Goal: Information Seeking & Learning: Learn about a topic

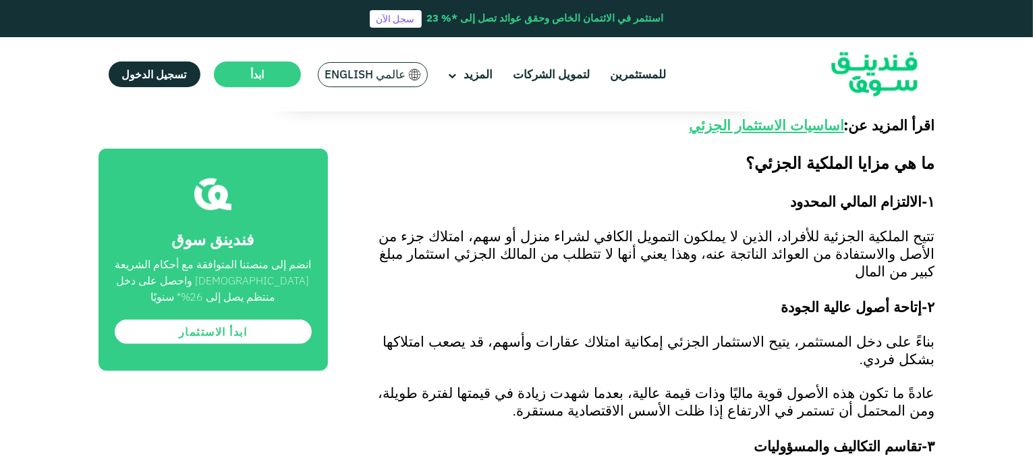
scroll to position [675, 0]
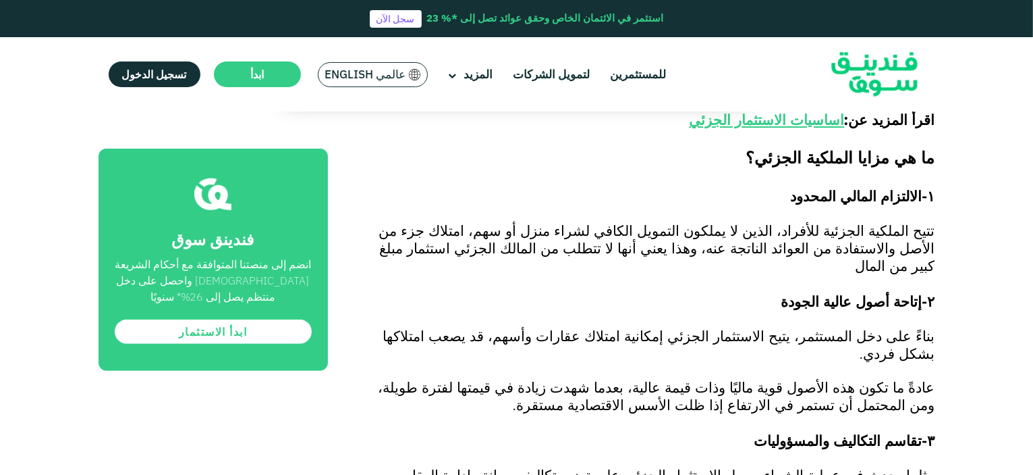
click at [882, 221] on span "تتيح الملكية الجزئية للأفراد، الذين لا يملكون التمويل الكافي لشراء منزل أو سهم،…" at bounding box center [657, 247] width 556 height 53
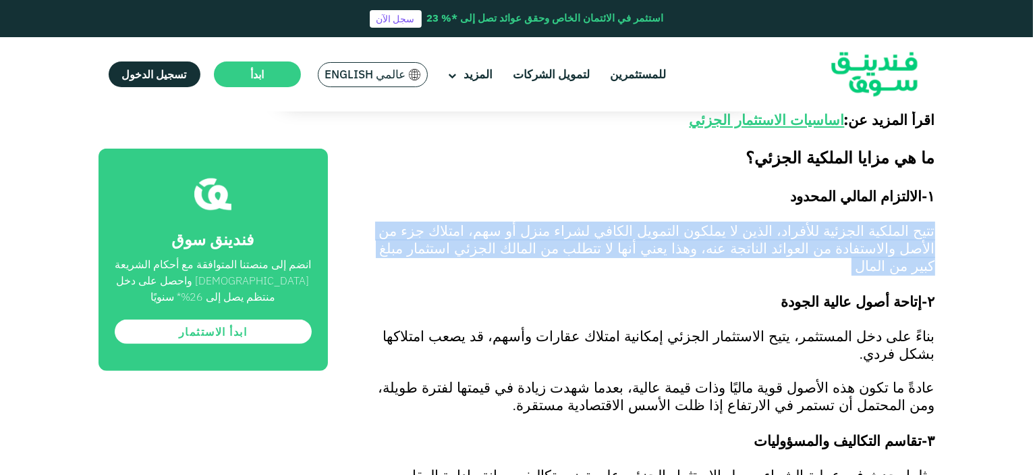
click at [880, 221] on span "تتيح الملكية الجزئية للأفراد، الذين لا يملكون التمويل الكافي لشراء منزل أو سهم،…" at bounding box center [657, 247] width 556 height 53
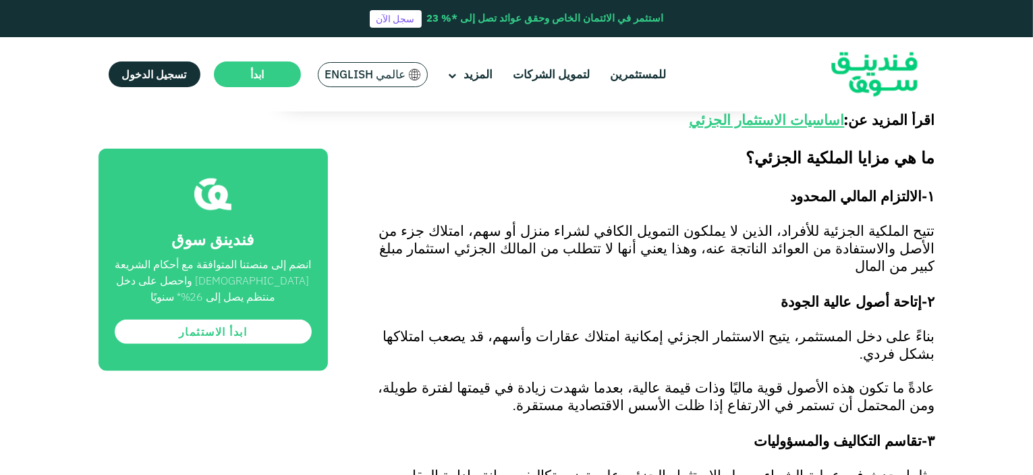
click at [867, 207] on p at bounding box center [646, 215] width 577 height 16
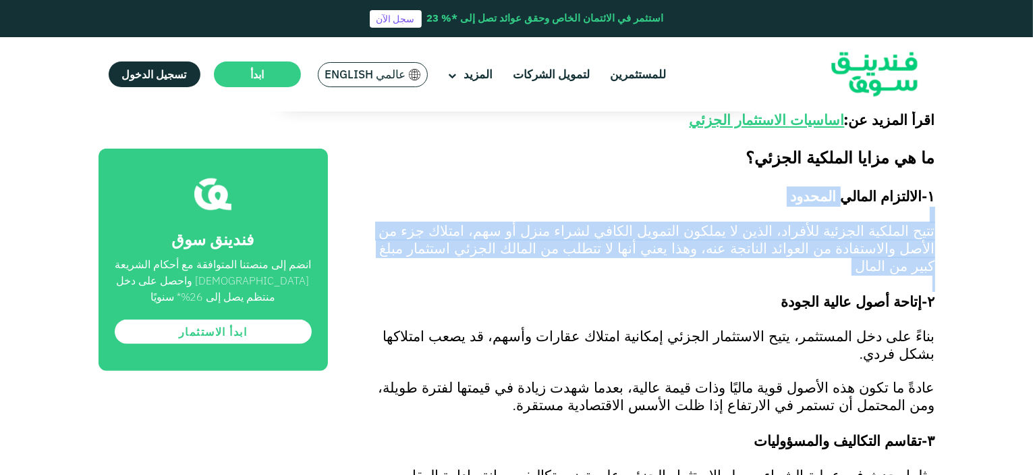
drag, startPoint x: 861, startPoint y: 178, endPoint x: 682, endPoint y: 239, distance: 189.1
click at [669, 221] on span "تتيح الملكية الجزئية للأفراد، الذين لا يملكون التمويل الكافي لشراء منزل أو سهم،…" at bounding box center [657, 247] width 556 height 53
click at [724, 275] on p at bounding box center [646, 283] width 577 height 16
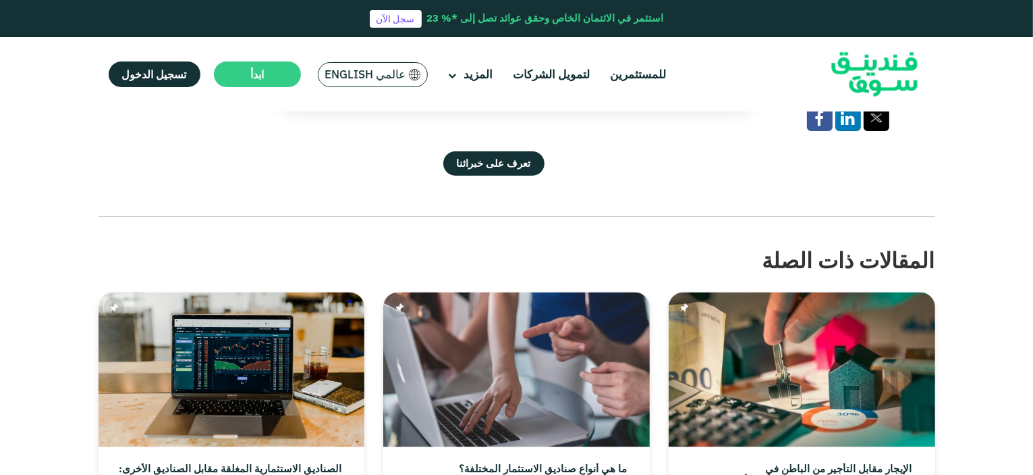
scroll to position [2573, 0]
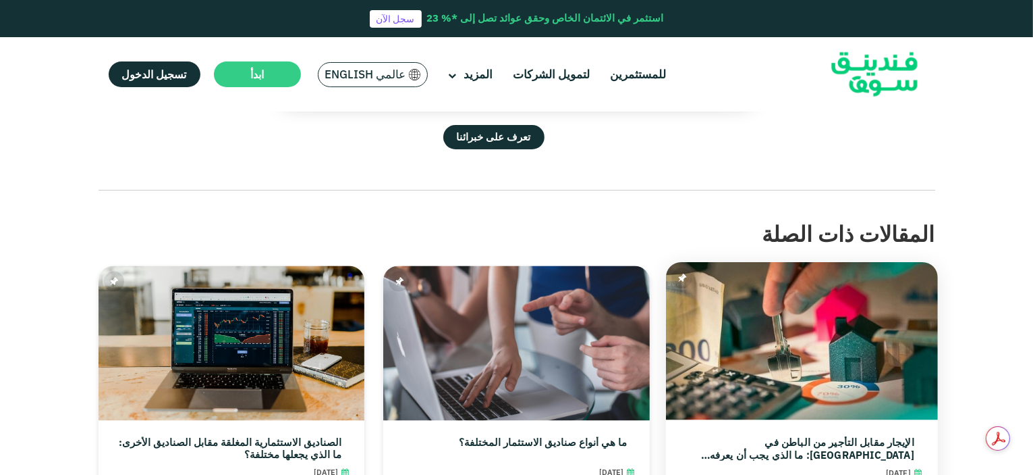
click at [875, 437] on link "الإيجار مقابل التأجير من الباطن في [GEOGRAPHIC_DATA]: ما الذي يجب أن يعرفه مستث…" at bounding box center [798, 449] width 232 height 24
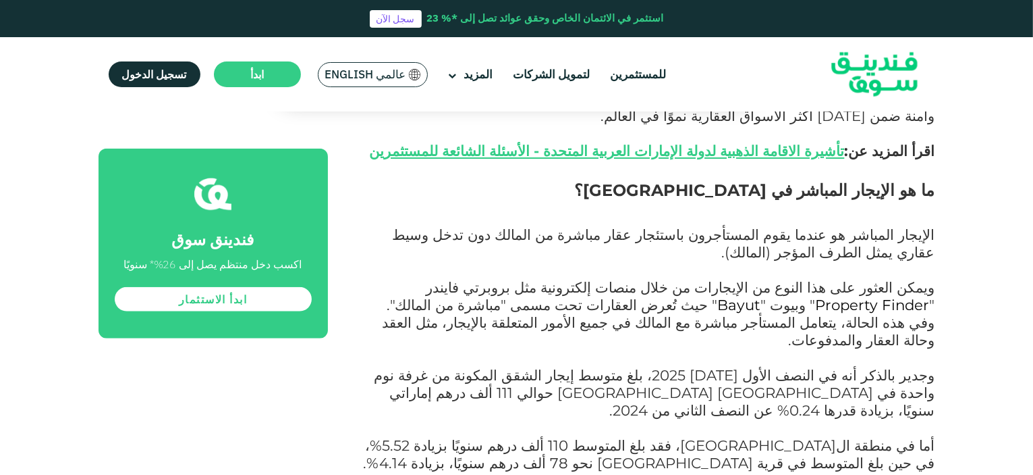
scroll to position [1222, 0]
click at [905, 312] on span "وفي هذه الحالة، يتعامل المستأجر مباشرة مع المالك في جميع الأمور المتعلقة بالإيج…" at bounding box center [659, 329] width 553 height 35
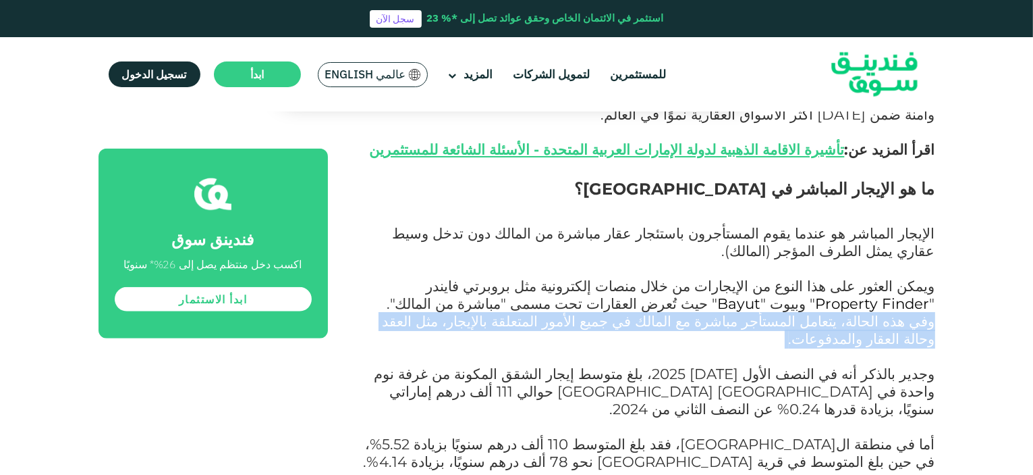
click at [905, 312] on span "وفي هذه الحالة، يتعامل المستأجر مباشرة مع المالك في جميع الأمور المتعلقة بالإيج…" at bounding box center [659, 329] width 553 height 35
click at [803, 312] on span "وفي هذه الحالة، يتعامل المستأجر مباشرة مع المالك في جميع الأمور المتعلقة بالإيج…" at bounding box center [659, 329] width 553 height 35
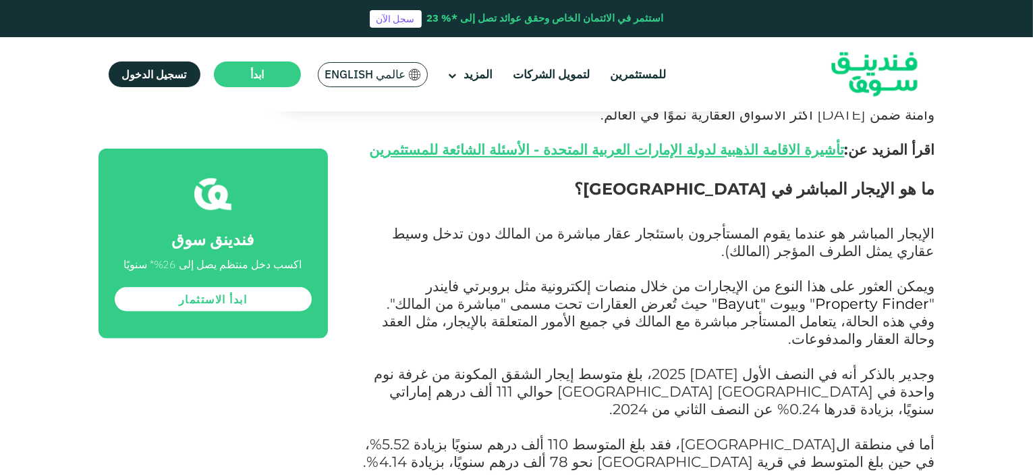
click at [718, 294] on span "" حيث تُعرض العقارات تحت مسمى "مباشرة من المالك"." at bounding box center [552, 303] width 331 height 18
click at [732, 364] on span "وجدير بالذكر أنه في النصف الأول من عام 2025، بلغ متوسط إيجار الشقق المكونة من غ…" at bounding box center [655, 390] width 561 height 53
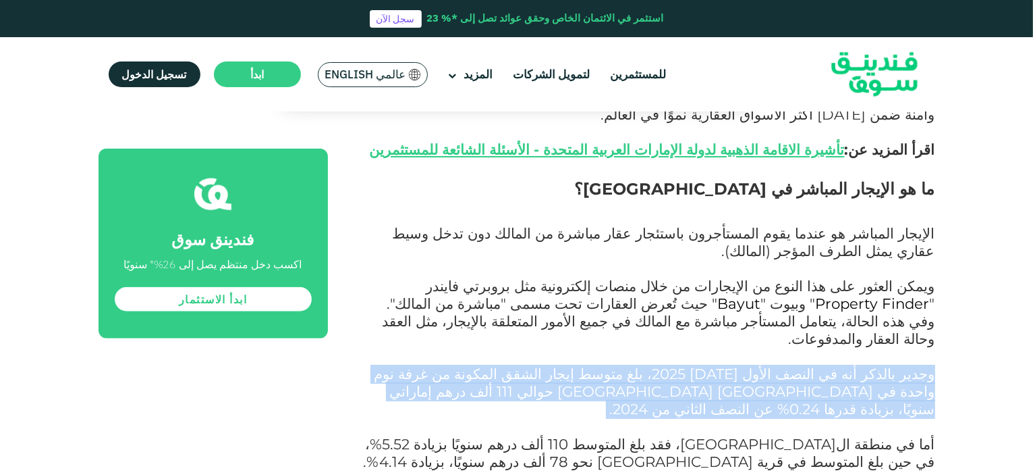
click at [732, 364] on span "وجدير بالذكر أنه في النصف الأول من عام 2025، بلغ متوسط إيجار الشقق المكونة من غ…" at bounding box center [655, 390] width 561 height 53
click at [664, 364] on span "وجدير بالذكر أنه في النصف الأول من عام 2025، بلغ متوسط إيجار الشقق المكونة من غ…" at bounding box center [655, 390] width 561 height 53
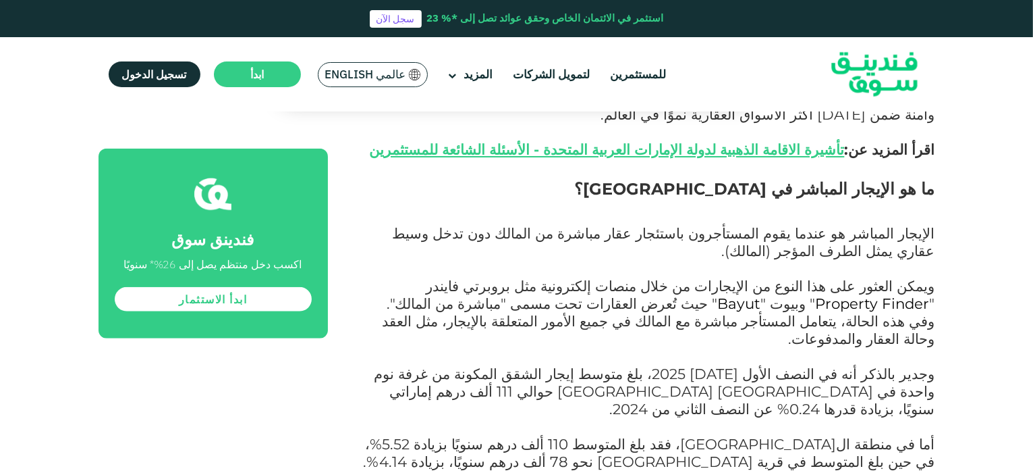
click at [618, 364] on span "وجدير بالذكر أنه في النصف الأول من عام 2025، بلغ متوسط إيجار الشقق المكونة من غ…" at bounding box center [655, 390] width 561 height 53
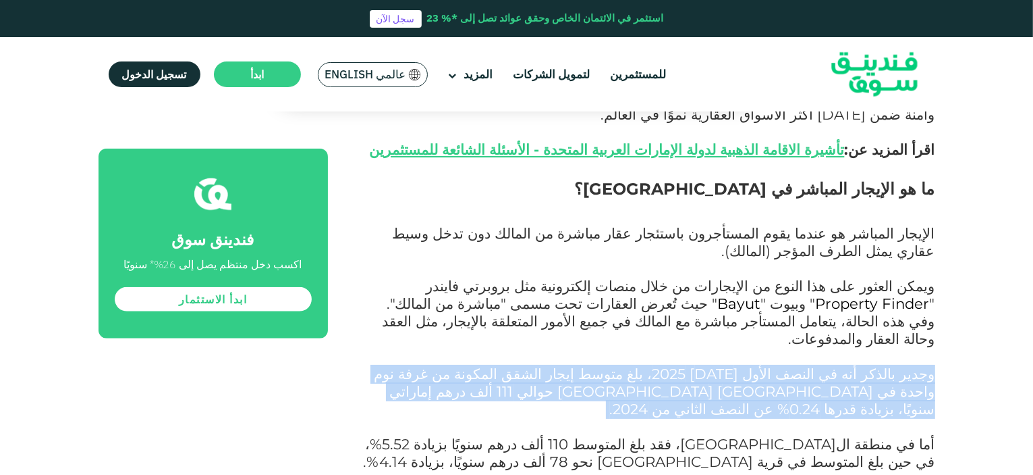
click at [618, 364] on span "وجدير بالذكر أنه في النصف الأول من عام 2025، بلغ متوسط إيجار الشقق المكونة من غ…" at bounding box center [655, 390] width 561 height 53
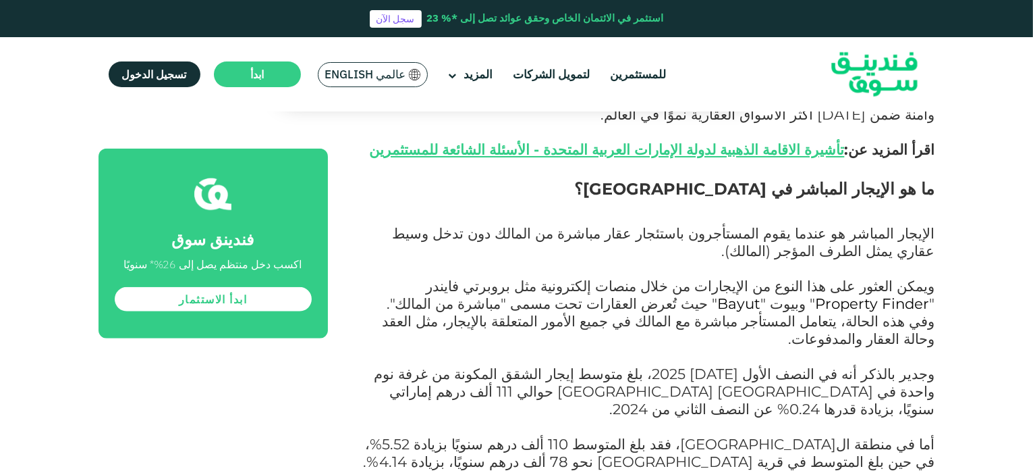
click at [789, 364] on span "وجدير بالذكر أنه في النصف الأول من عام 2025، بلغ متوسط إيجار الشقق المكونة من غ…" at bounding box center [655, 390] width 561 height 53
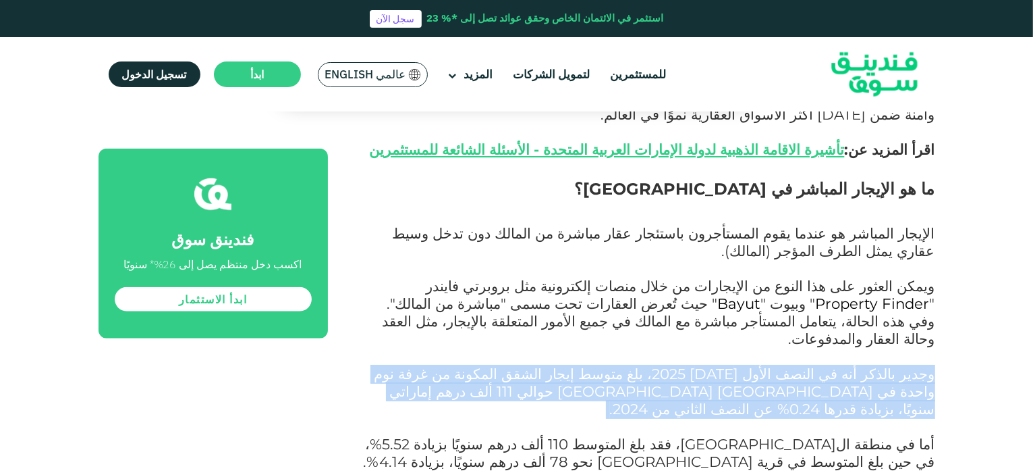
click at [789, 364] on span "وجدير بالذكر أنه في النصف الأول من عام 2025، بلغ متوسط إيجار الشقق المكونة من غ…" at bounding box center [655, 390] width 561 height 53
click at [813, 364] on span "وجدير بالذكر أنه في النصف الأول من عام 2025، بلغ متوسط إيجار الشقق المكونة من غ…" at bounding box center [655, 390] width 561 height 53
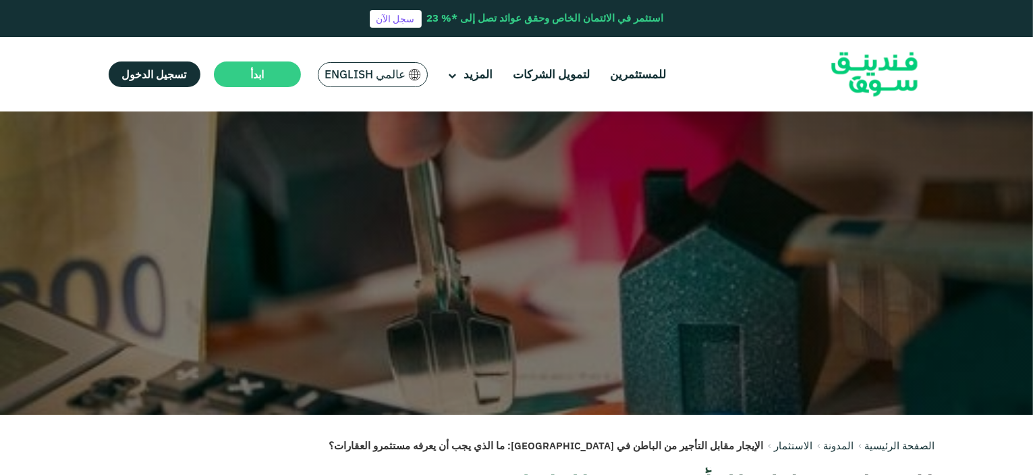
scroll to position [0, 0]
